Goal: Task Accomplishment & Management: Understand process/instructions

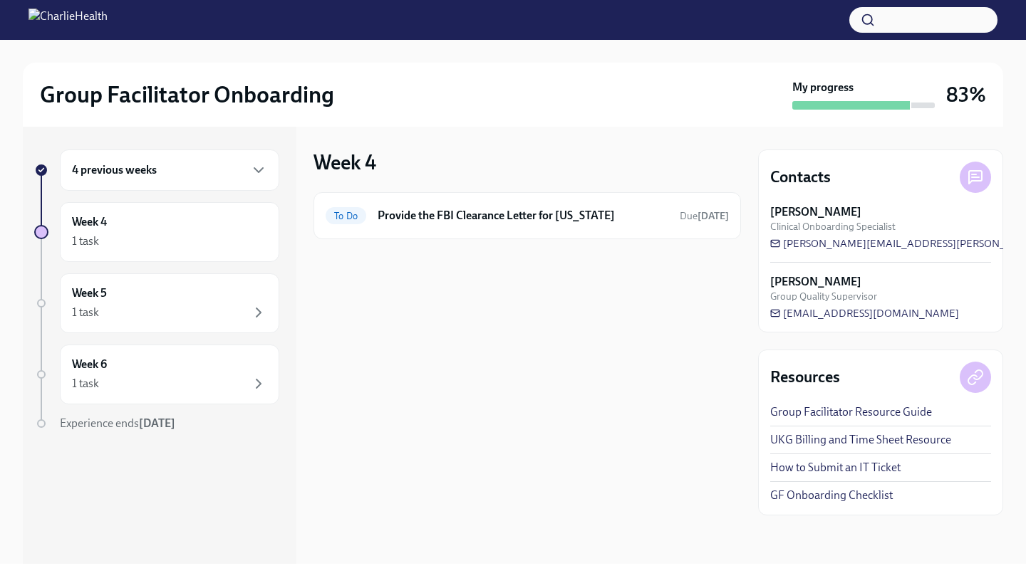
click at [195, 161] on div "4 previous weeks" at bounding box center [169, 170] width 219 height 41
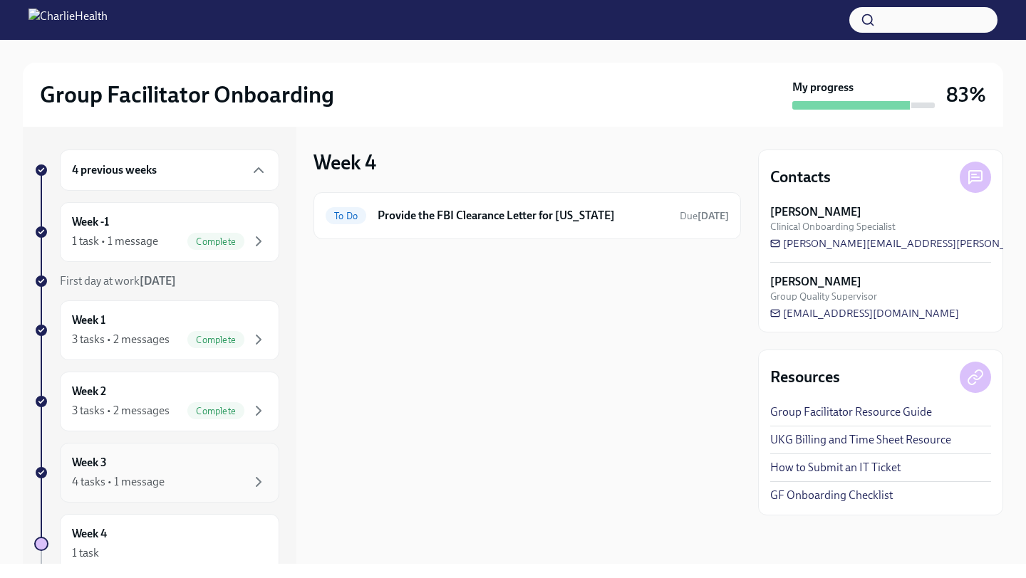
click at [182, 460] on div "Week 3 4 tasks • 1 message" at bounding box center [169, 473] width 195 height 36
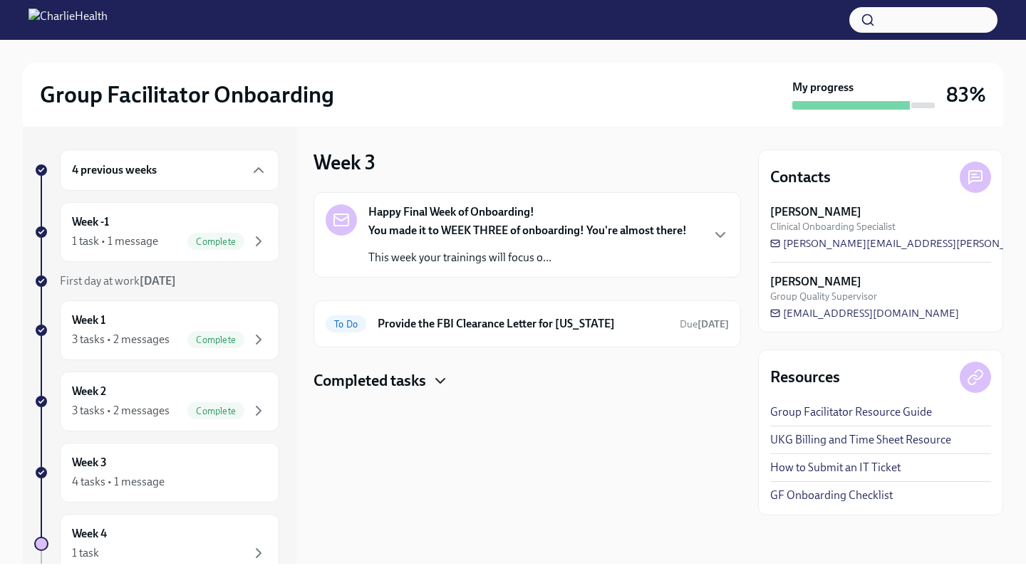
click at [438, 383] on icon "button" at bounding box center [440, 381] width 17 height 17
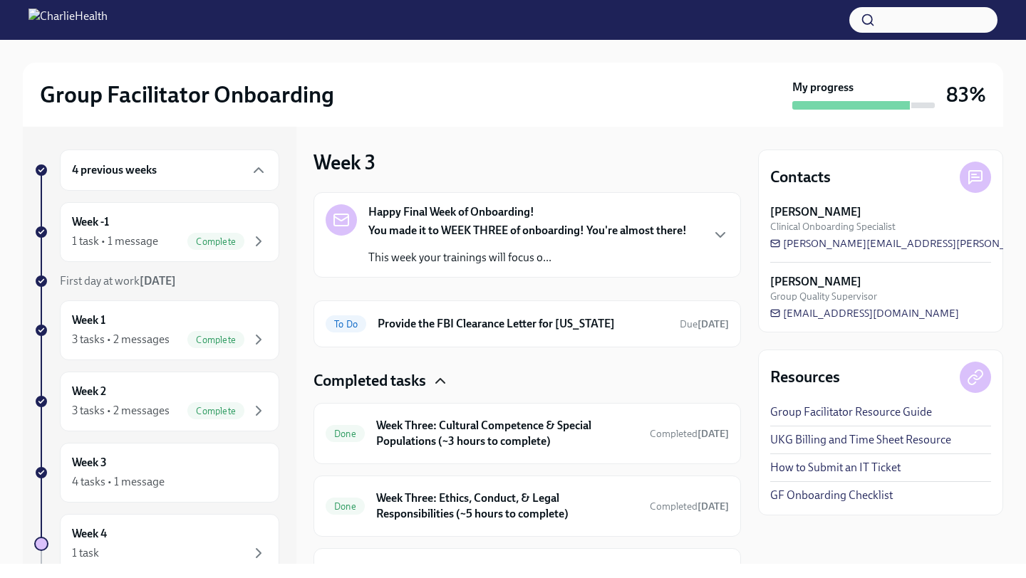
scroll to position [91, 0]
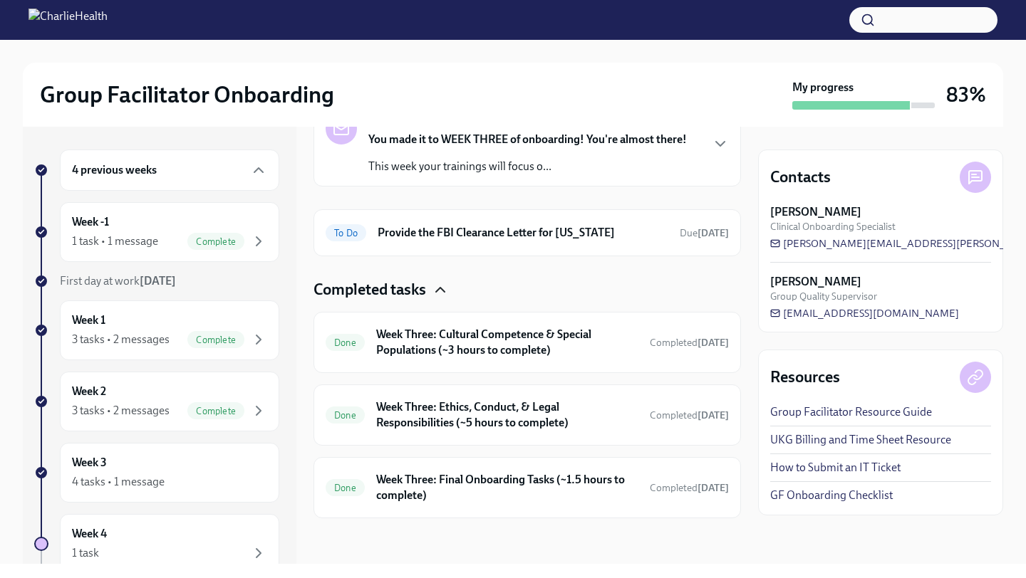
click at [437, 296] on icon "button" at bounding box center [440, 289] width 17 height 17
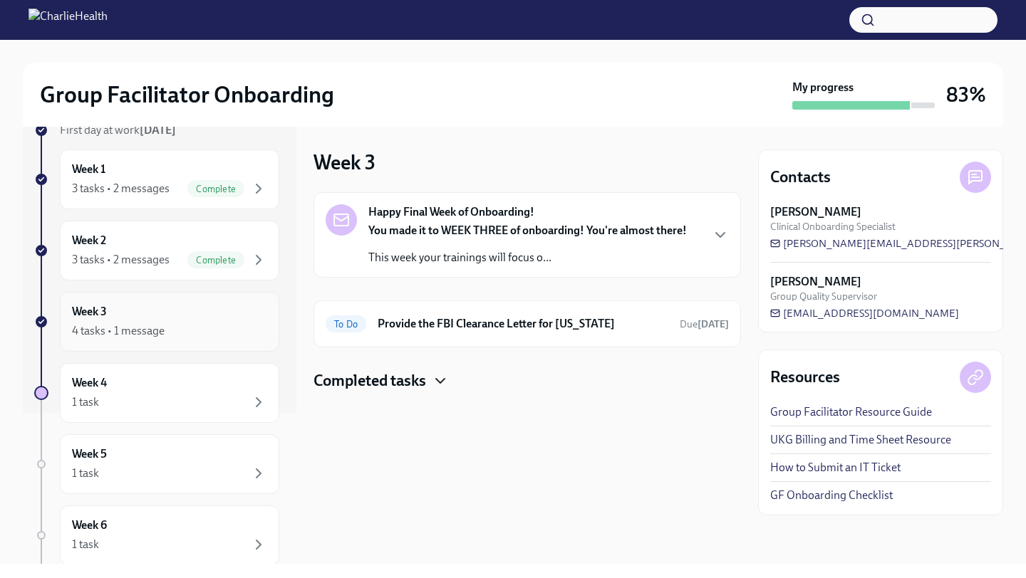
scroll to position [153, 0]
click at [189, 390] on div "Week 4 1 task" at bounding box center [169, 391] width 195 height 36
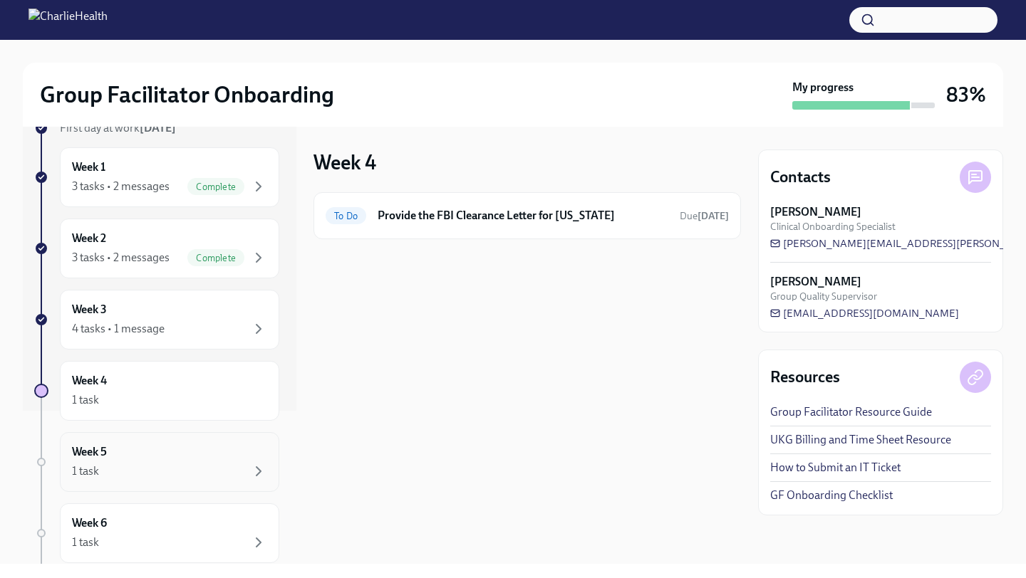
click at [182, 464] on div "1 task" at bounding box center [169, 471] width 195 height 17
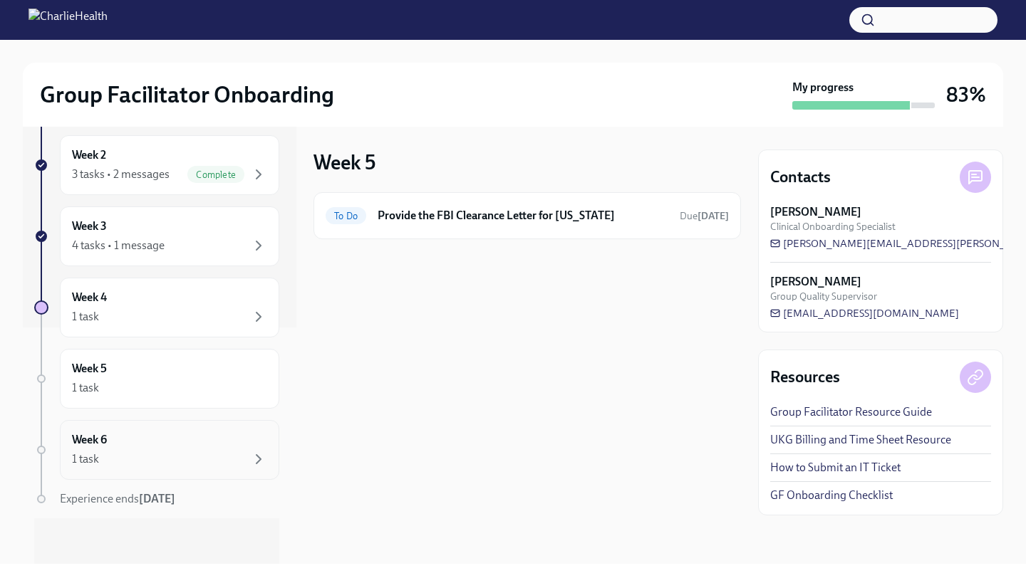
click at [199, 465] on div "1 task" at bounding box center [169, 459] width 195 height 17
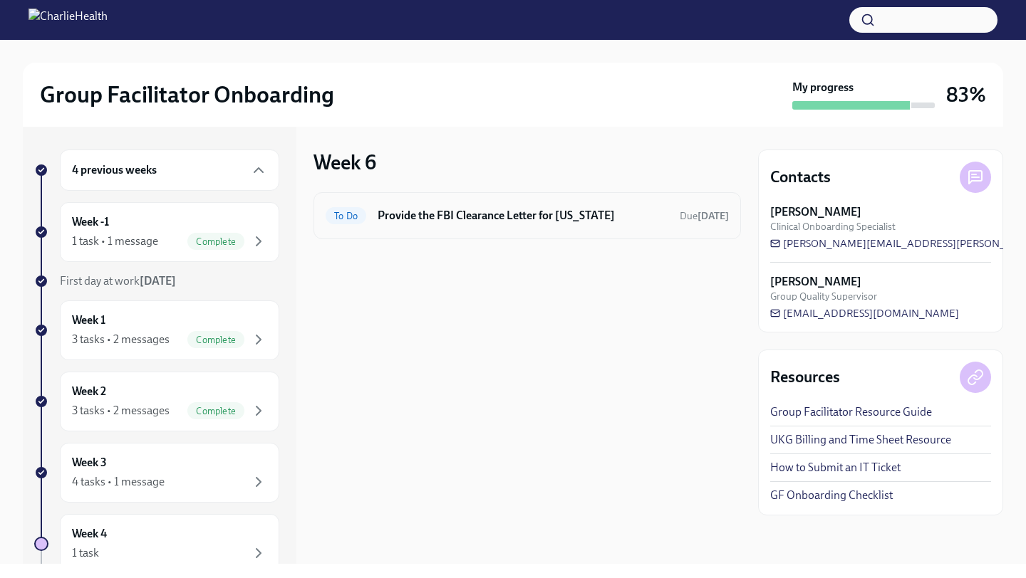
click at [613, 230] on div "To Do Provide the FBI Clearance Letter for [US_STATE] Due [DATE]" at bounding box center [526, 215] width 427 height 47
click at [519, 213] on h6 "Provide the FBI Clearance Letter for [US_STATE]" at bounding box center [523, 216] width 291 height 16
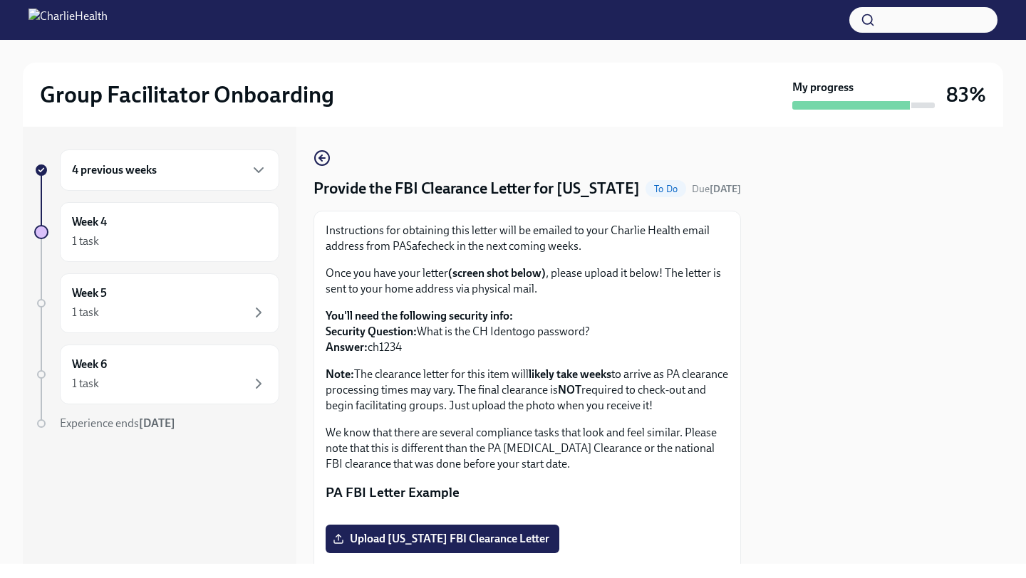
click at [180, 169] on div "4 previous weeks" at bounding box center [169, 170] width 195 height 17
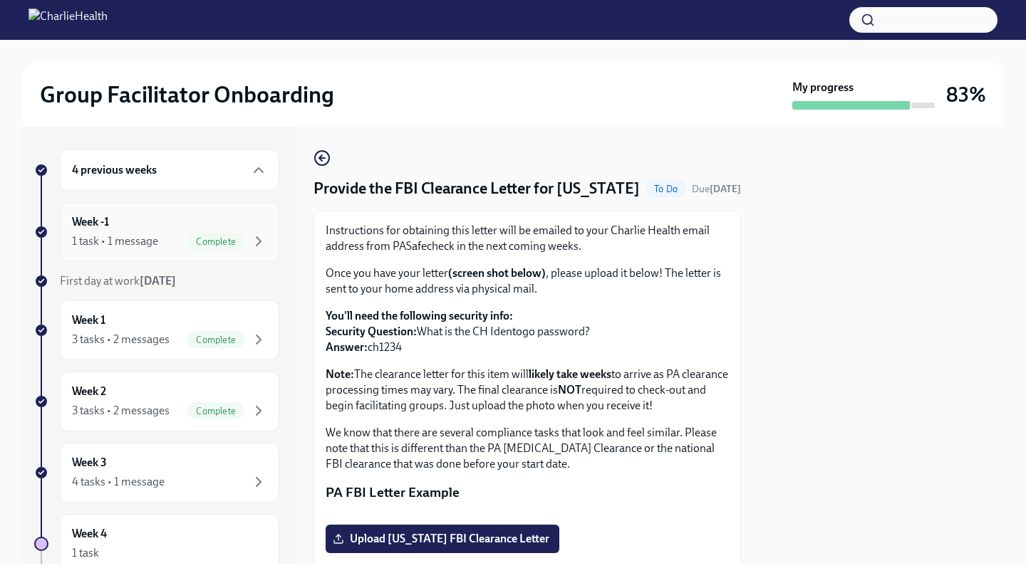
click at [157, 224] on div "Week -1 1 task • 1 message Complete" at bounding box center [169, 232] width 195 height 36
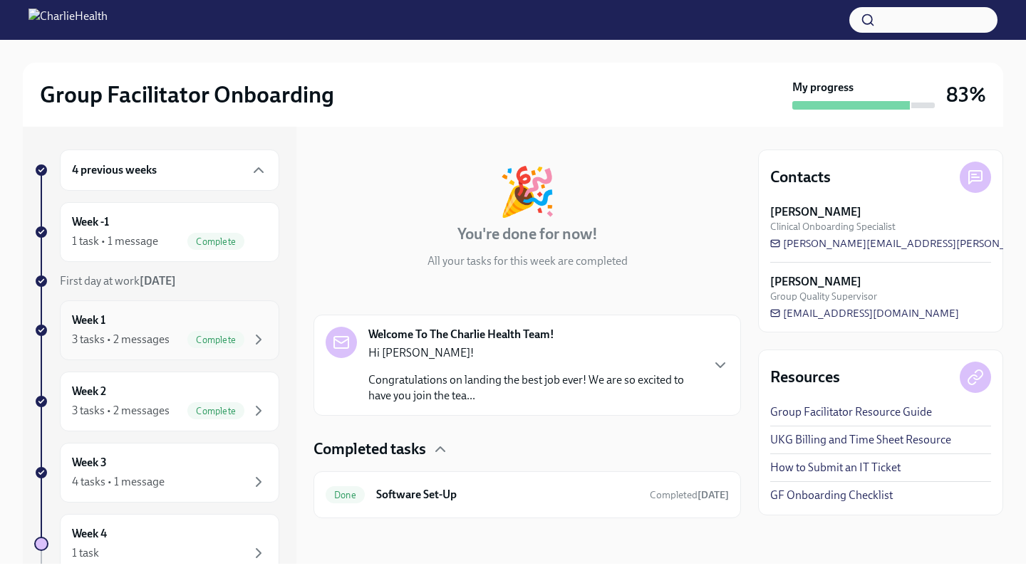
click at [166, 320] on div "Week 1 3 tasks • 2 messages Complete" at bounding box center [169, 331] width 195 height 36
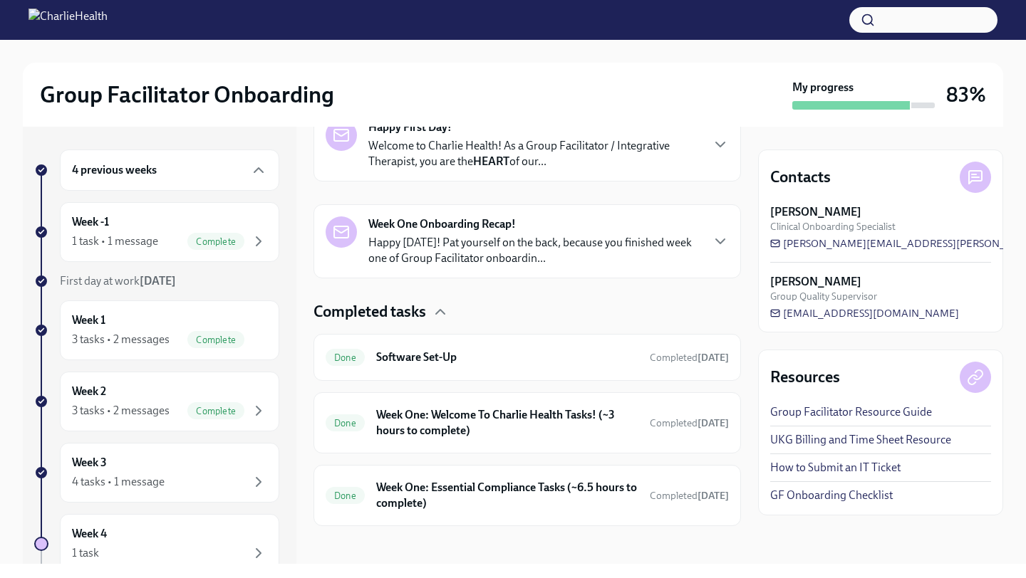
scroll to position [262, 0]
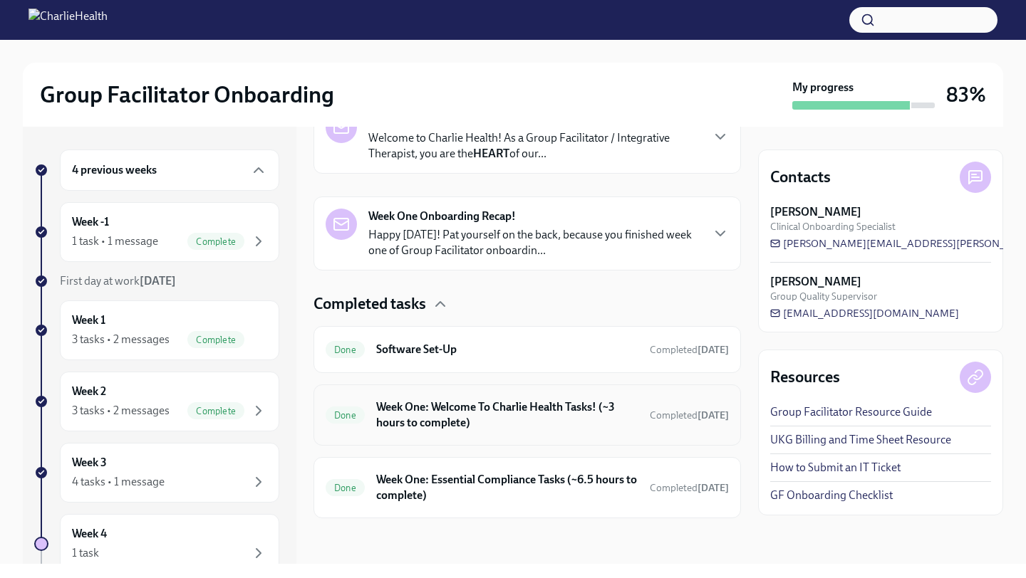
click at [511, 423] on h6 "Week One: Welcome To Charlie Health Tasks! (~3 hours to complete)" at bounding box center [507, 415] width 262 height 31
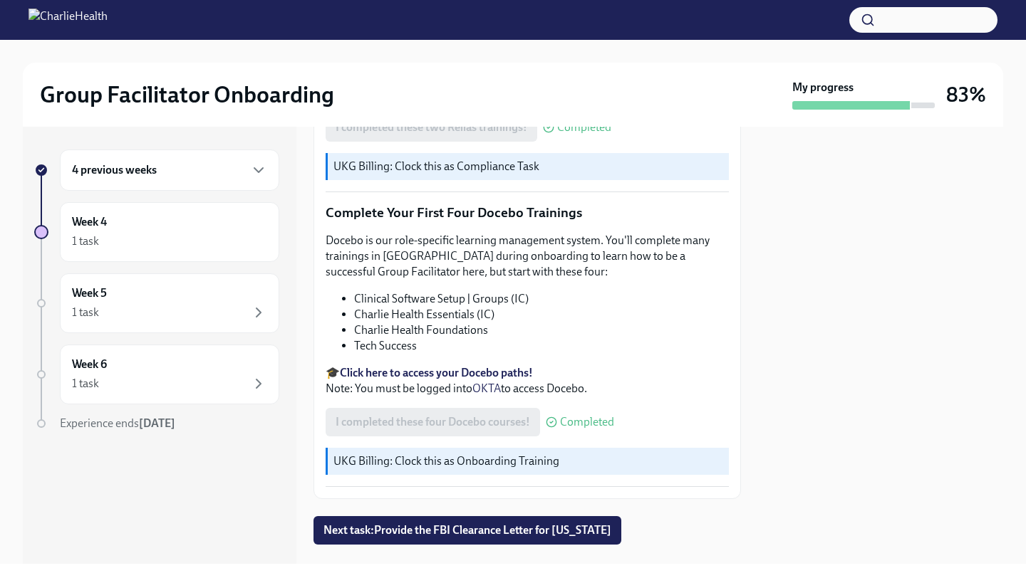
scroll to position [1812, 0]
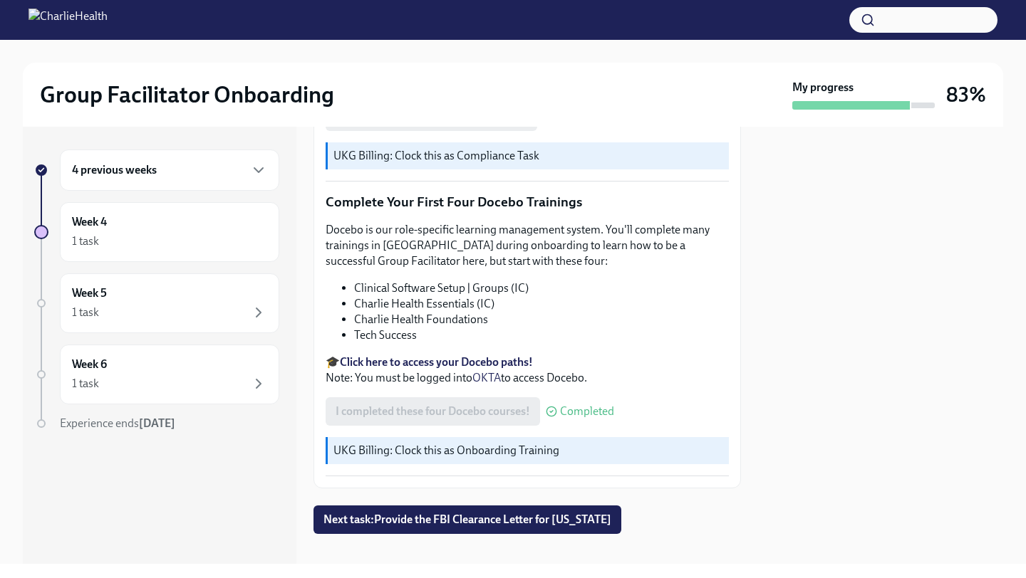
click at [203, 177] on div "4 previous weeks" at bounding box center [169, 170] width 195 height 17
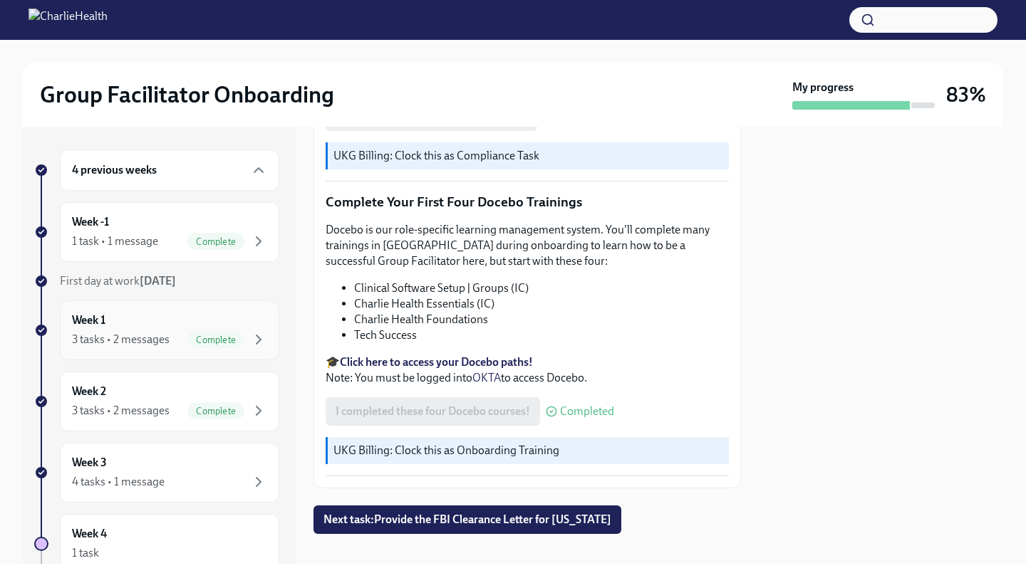
click at [182, 323] on div "Week 1 3 tasks • 2 messages Complete" at bounding box center [169, 331] width 195 height 36
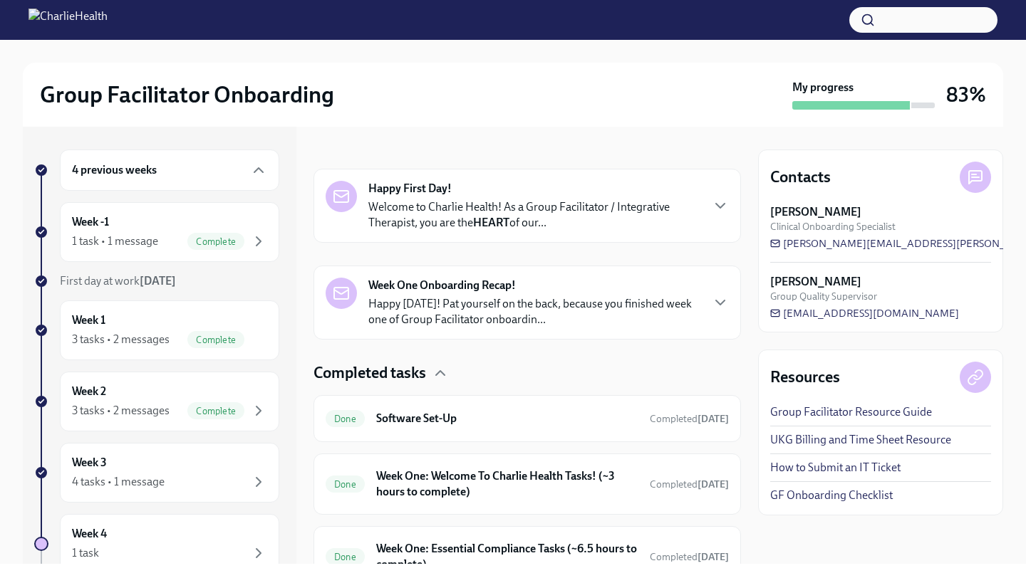
scroll to position [262, 0]
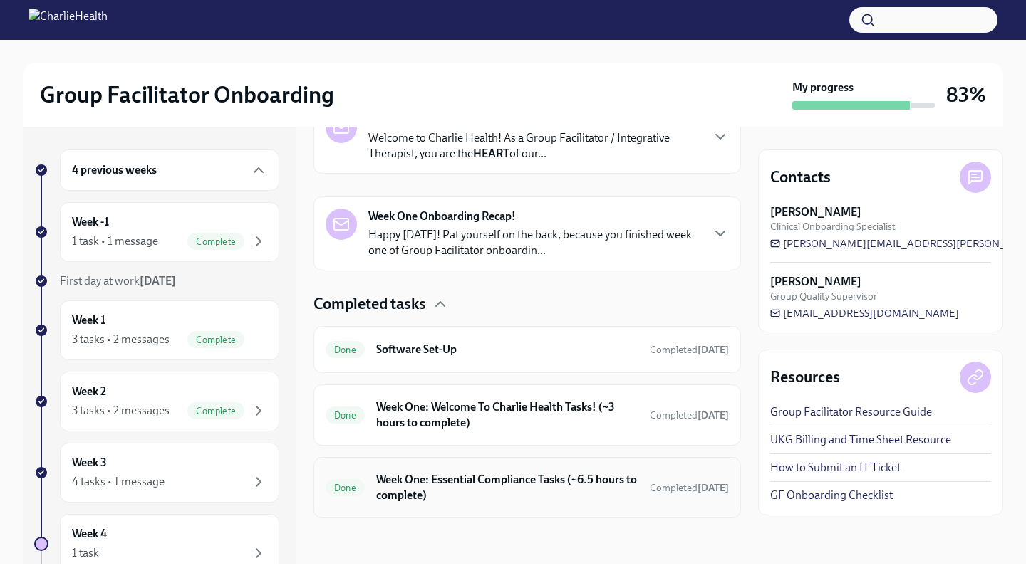
click at [528, 496] on h6 "Week One: Essential Compliance Tasks (~6.5 hours to complete)" at bounding box center [507, 487] width 262 height 31
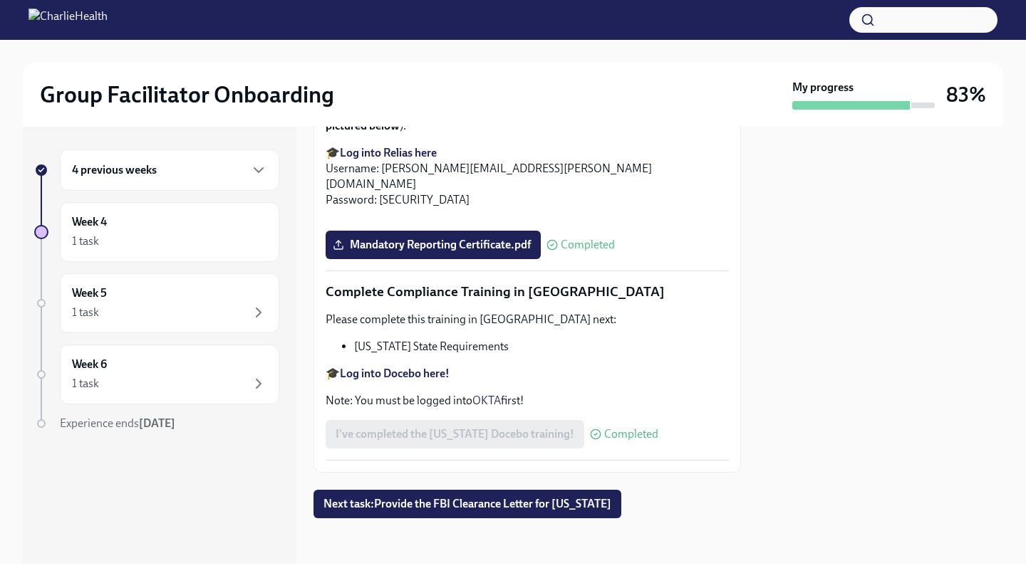
scroll to position [3101, 0]
click at [202, 172] on div "4 previous weeks" at bounding box center [169, 170] width 195 height 17
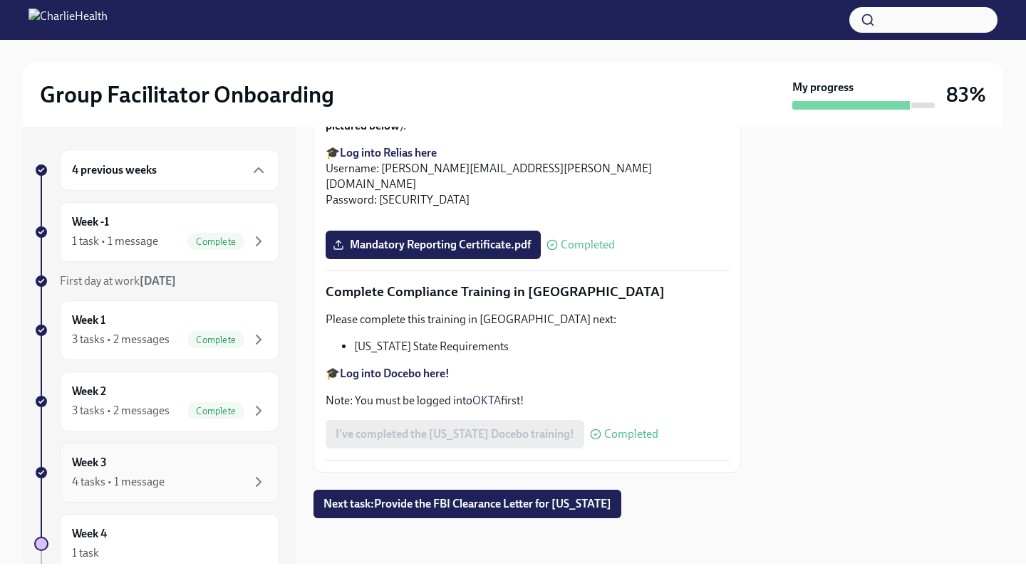
click at [174, 464] on div "Week 3 4 tasks • 1 message" at bounding box center [169, 473] width 195 height 36
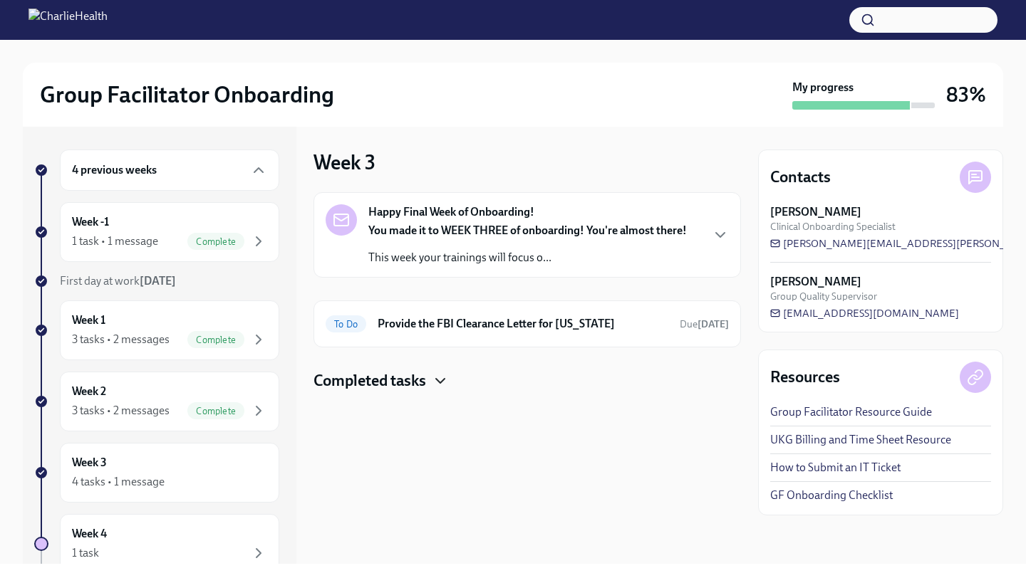
click at [435, 384] on icon "button" at bounding box center [440, 381] width 17 height 17
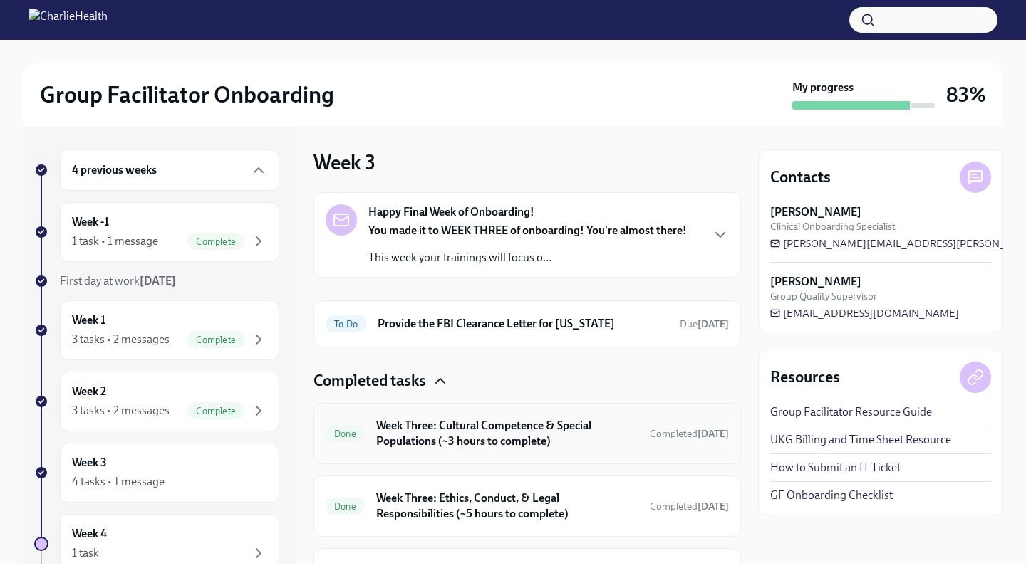
scroll to position [91, 0]
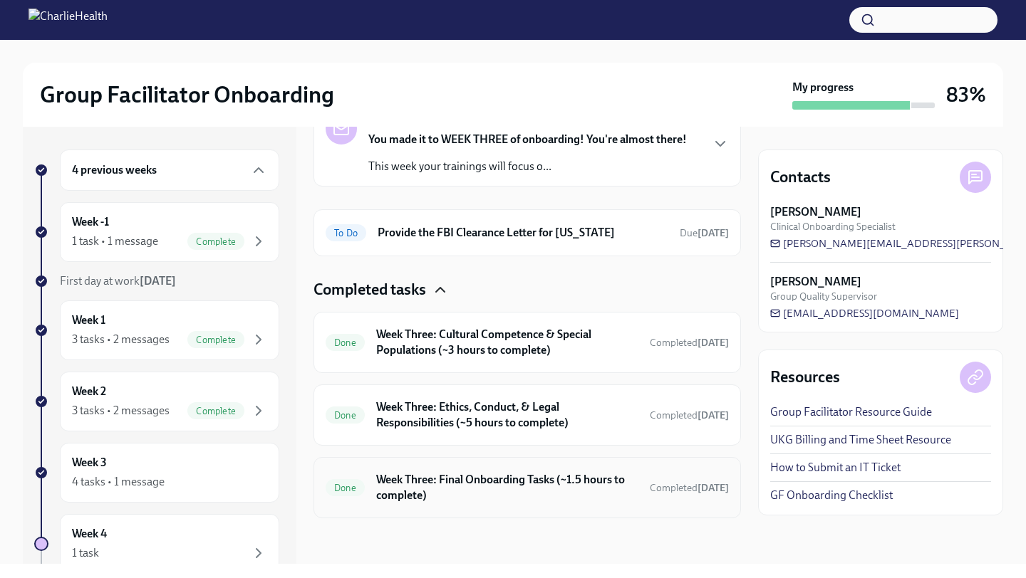
click at [522, 493] on h6 "Week Three: Final Onboarding Tasks (~1.5 hours to complete)" at bounding box center [507, 487] width 262 height 31
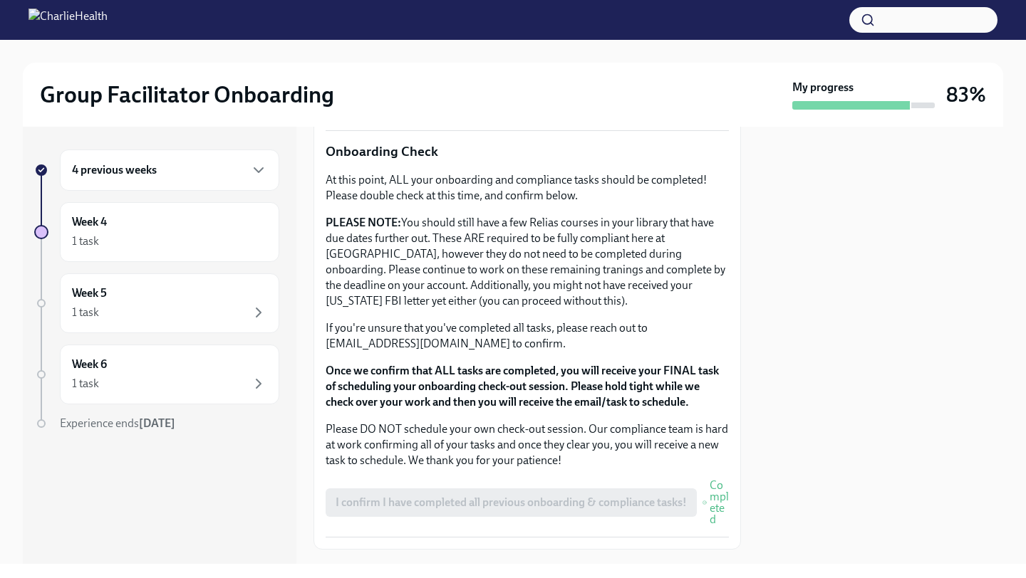
scroll to position [1233, 0]
